Goal: Book appointment/travel/reservation

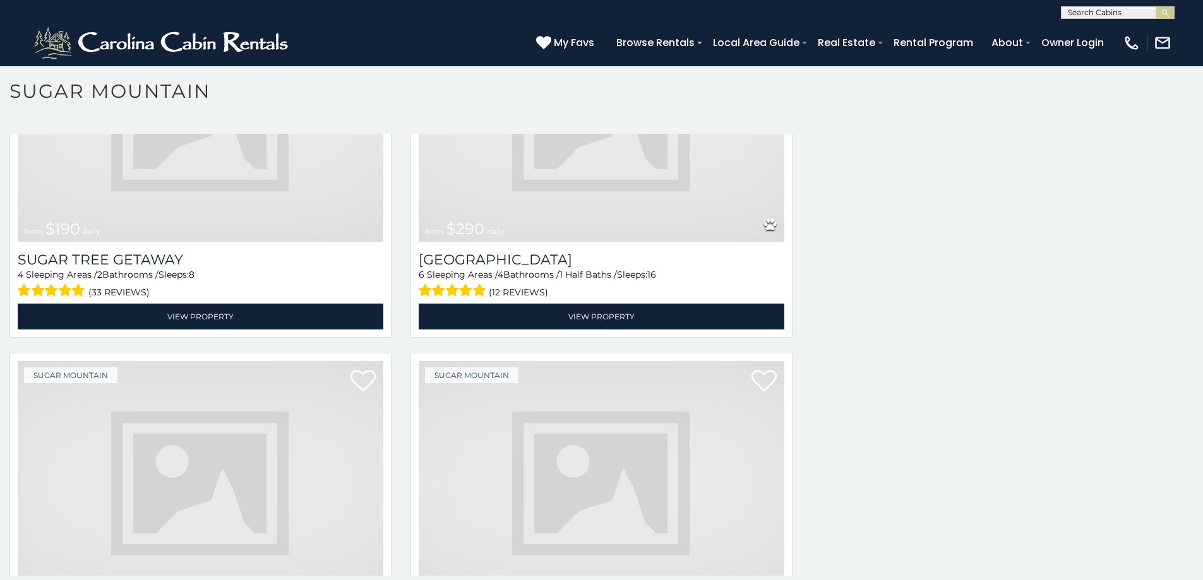
scroll to position [3432, 0]
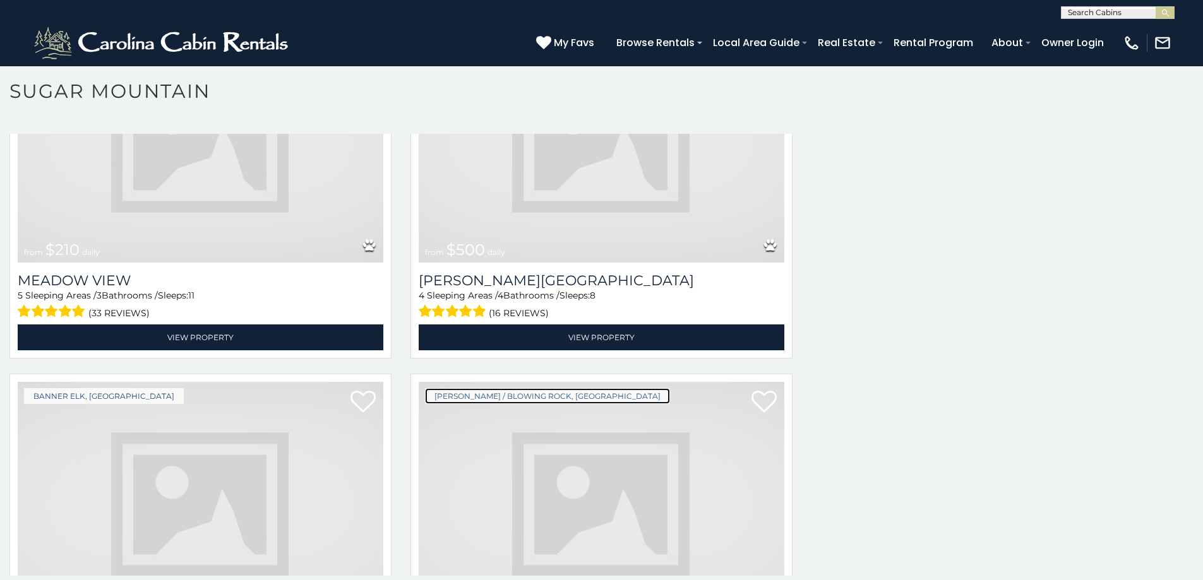
click at [496, 388] on link "[PERSON_NAME] / Blowing Rock, [GEOGRAPHIC_DATA]" at bounding box center [547, 396] width 245 height 16
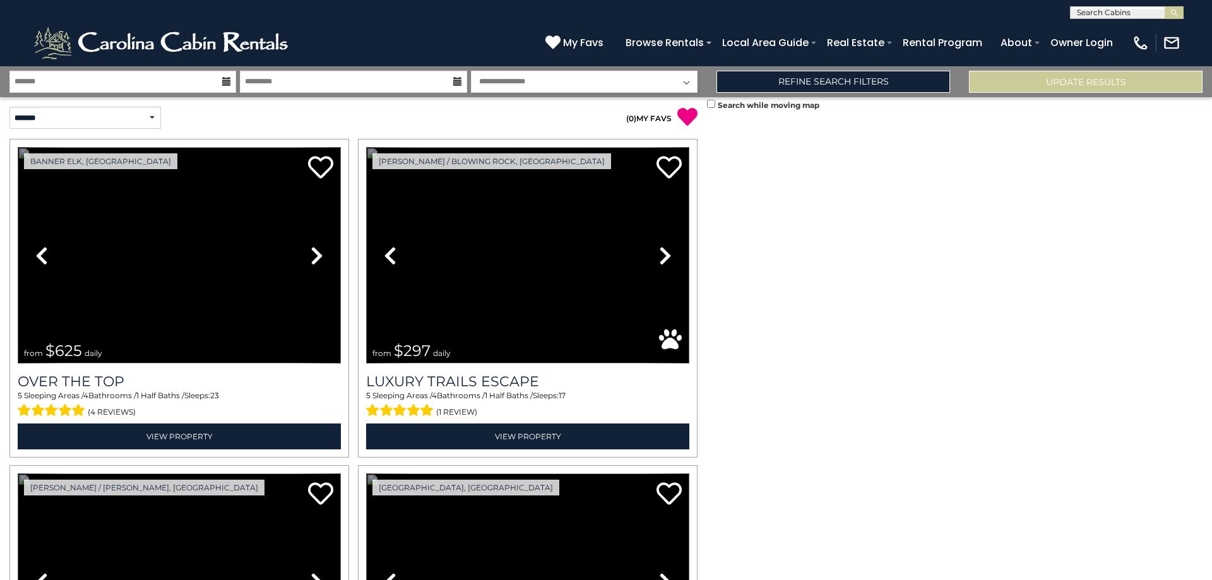
scroll to position [470, 0]
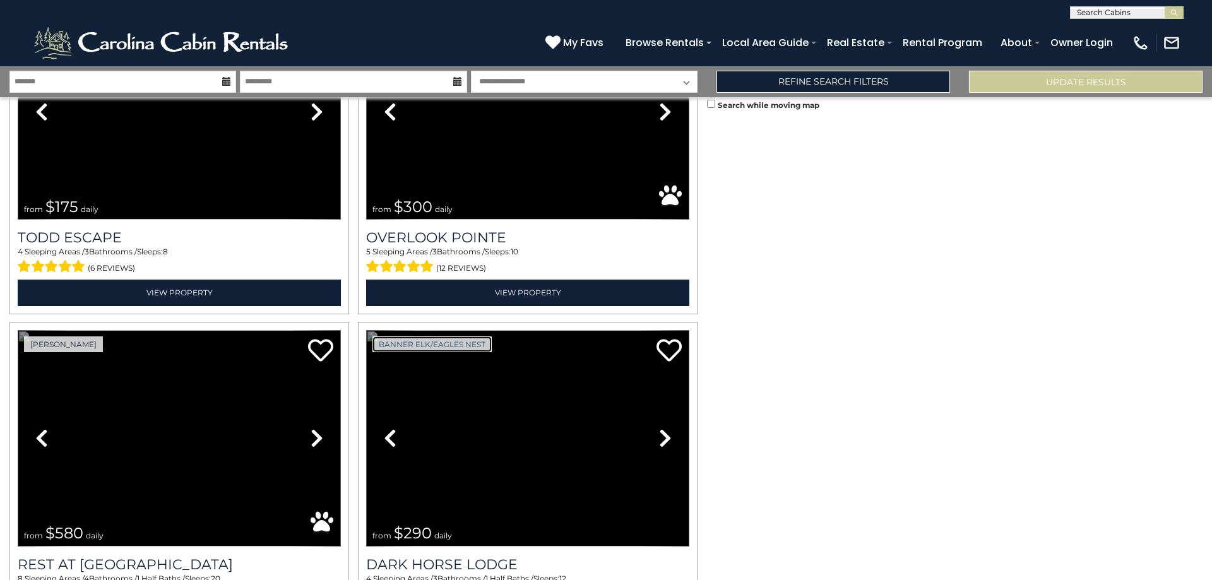
click at [447, 339] on link "Banner Elk/Eagles Nest" at bounding box center [432, 345] width 119 height 16
